Goal: Task Accomplishment & Management: Manage account settings

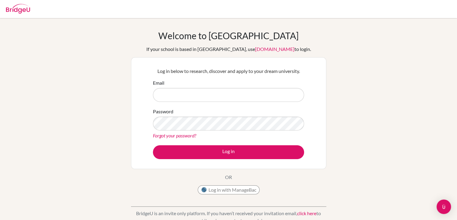
click at [267, 104] on form "Email Password Forgot your password? Log in" at bounding box center [228, 119] width 151 height 80
click at [249, 94] on input "Email" at bounding box center [228, 95] width 151 height 14
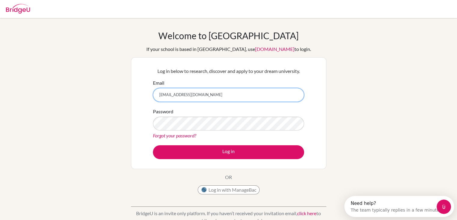
type input "[EMAIL_ADDRESS][DOMAIN_NAME]"
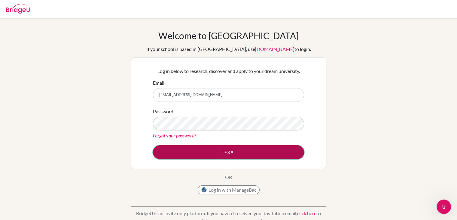
click at [218, 149] on button "Log in" at bounding box center [228, 152] width 151 height 14
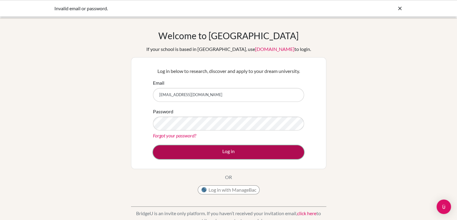
click at [193, 149] on button "Log in" at bounding box center [228, 152] width 151 height 14
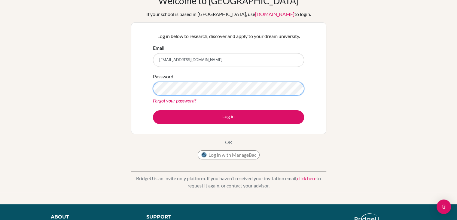
scroll to position [37, 0]
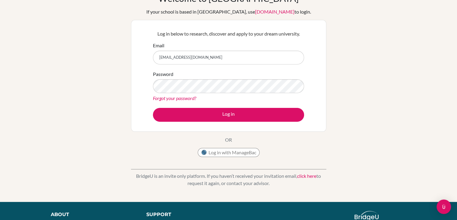
click at [183, 99] on link "Forgot your password?" at bounding box center [174, 98] width 43 height 6
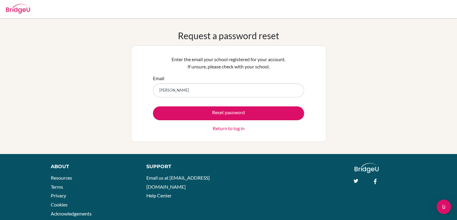
type input "[EMAIL_ADDRESS][DOMAIN_NAME]"
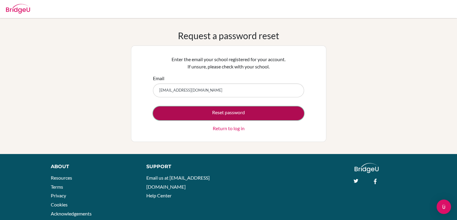
click at [192, 109] on button "Reset password" at bounding box center [228, 113] width 151 height 14
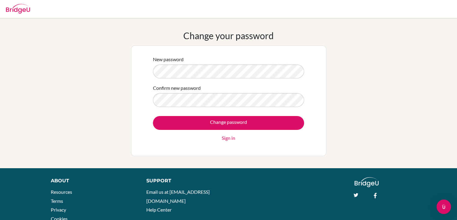
click at [267, 78] on form "New password Confirm new password Change password Sign in" at bounding box center [228, 99] width 151 height 86
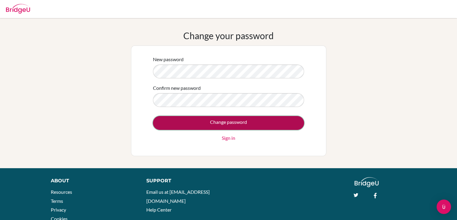
click at [222, 122] on input "Change password" at bounding box center [228, 123] width 151 height 14
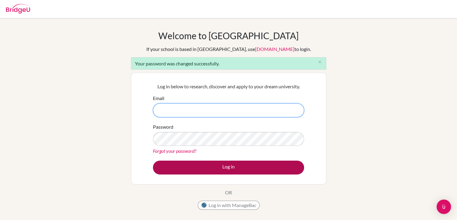
type input "[EMAIL_ADDRESS][DOMAIN_NAME]"
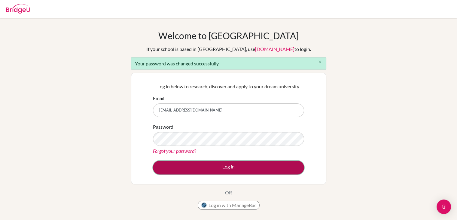
click at [197, 161] on button "Log in" at bounding box center [228, 167] width 151 height 14
